Goal: Transaction & Acquisition: Purchase product/service

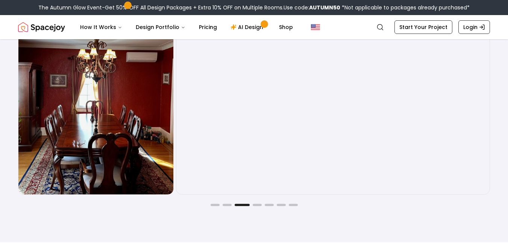
scroll to position [1177, 0]
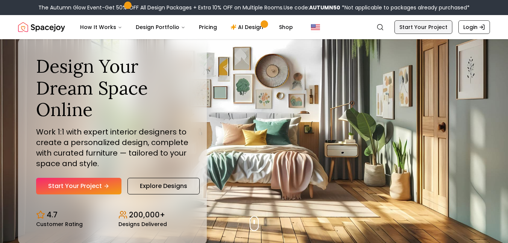
click at [440, 27] on link "Start Your Project" at bounding box center [423, 27] width 58 height 14
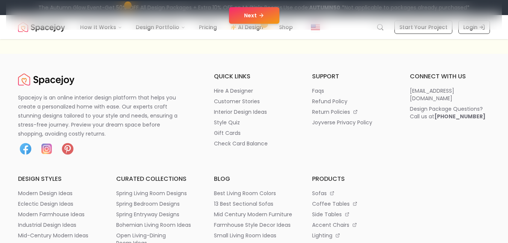
scroll to position [220, 0]
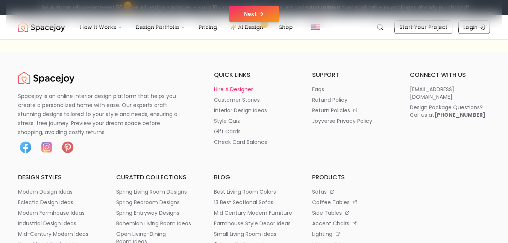
click at [236, 88] on p "hire a designer" at bounding box center [233, 89] width 39 height 8
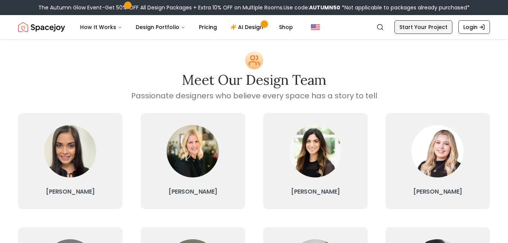
click at [430, 28] on link "Start Your Project" at bounding box center [423, 27] width 58 height 14
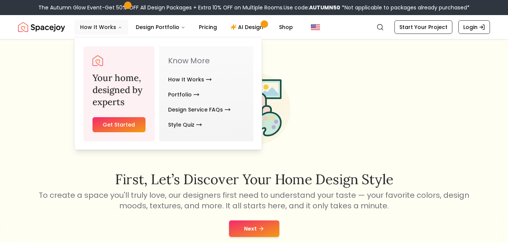
click at [108, 24] on button "How It Works" at bounding box center [101, 27] width 54 height 15
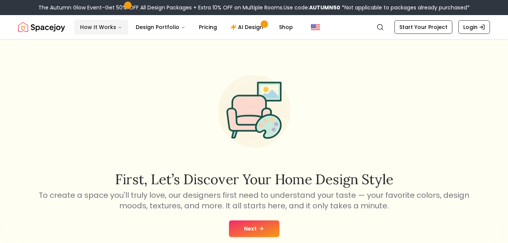
click at [108, 24] on button "How It Works" at bounding box center [101, 27] width 54 height 15
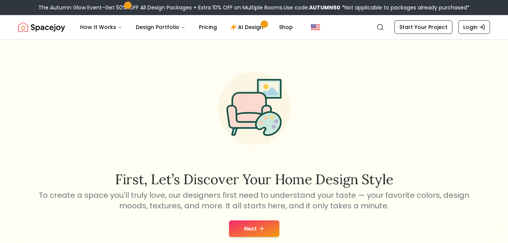
scroll to position [235, 0]
